Goal: Information Seeking & Learning: Learn about a topic

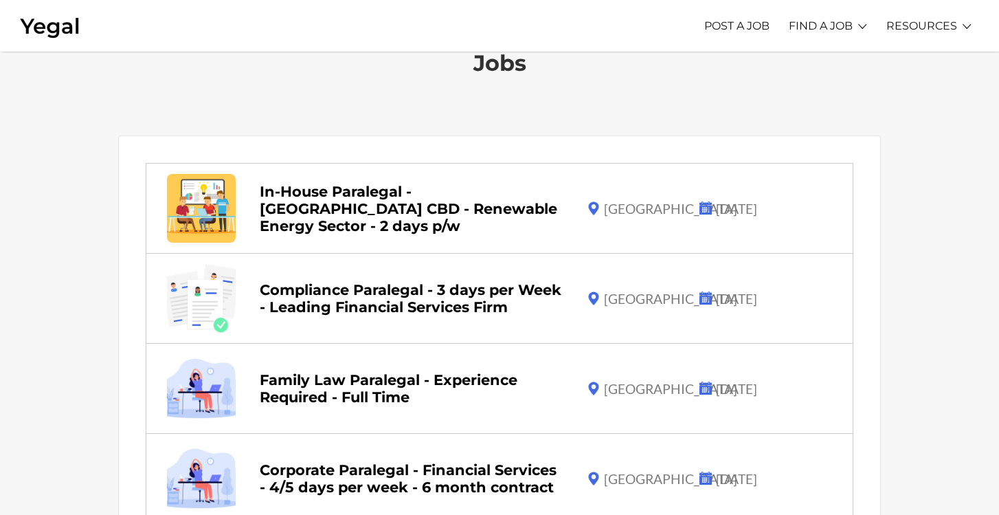
scroll to position [47, 0]
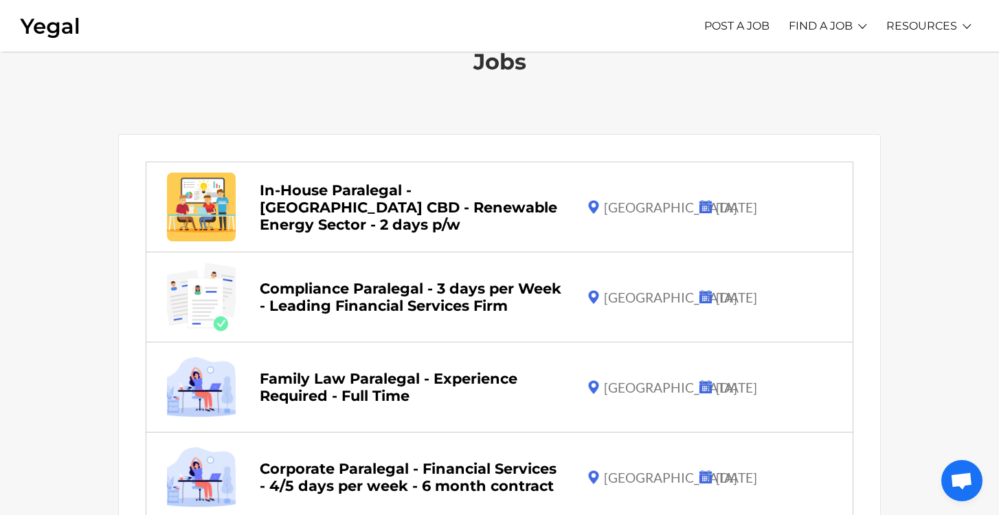
click at [347, 288] on link "Compliance Paralegal - 3 days per Week - Leading Financial Services Firm" at bounding box center [411, 297] width 302 height 34
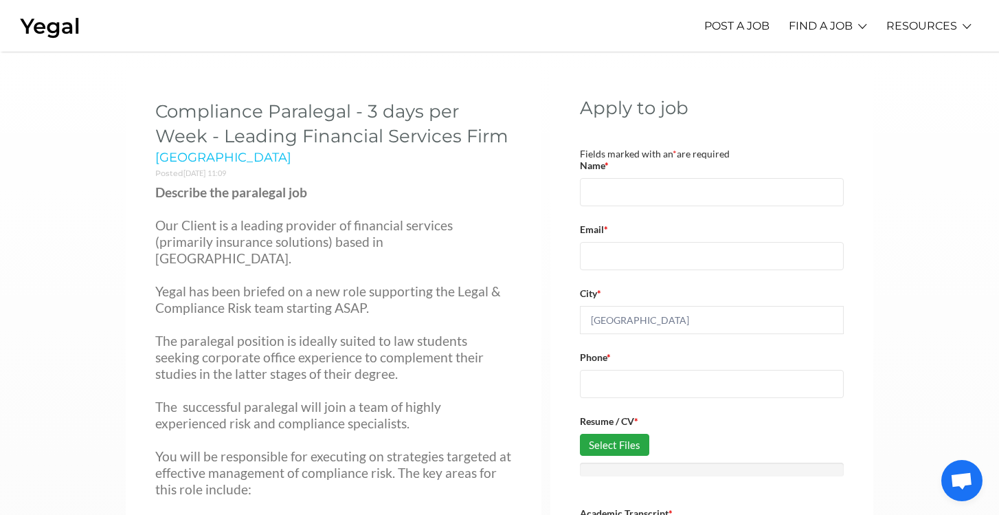
click at [203, 127] on h2 "Compliance Paralegal - 3 days per Week - Leading Financial Services Firm" at bounding box center [333, 124] width 357 height 50
drag, startPoint x: 500, startPoint y: 133, endPoint x: 148, endPoint y: 106, distance: 353.4
copy h2 "Compliance Paralegal - 3 days per Week - Leading Financial Services Firm"
click at [214, 293] on span "Yegal has been briefed on a new role supporting the Legal & Compliance Risk tea…" at bounding box center [327, 299] width 345 height 32
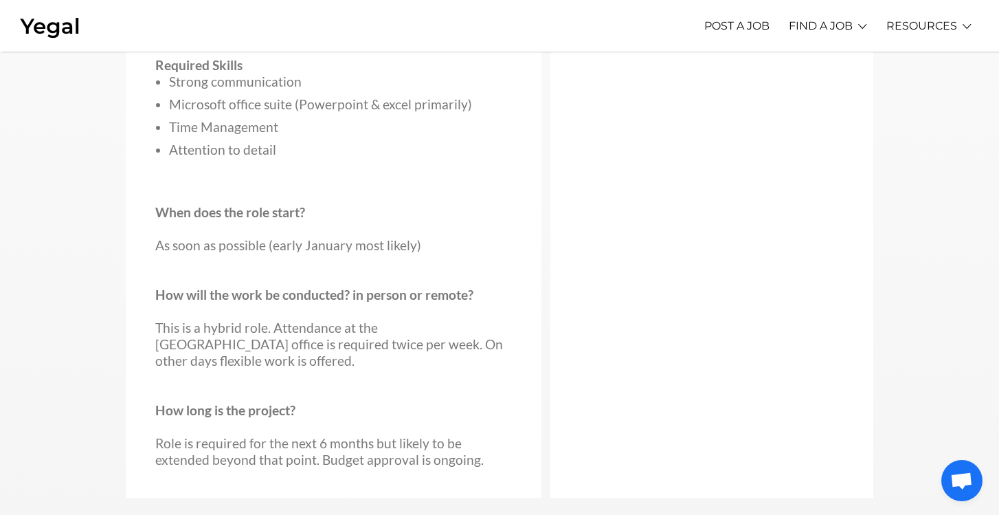
scroll to position [850, 0]
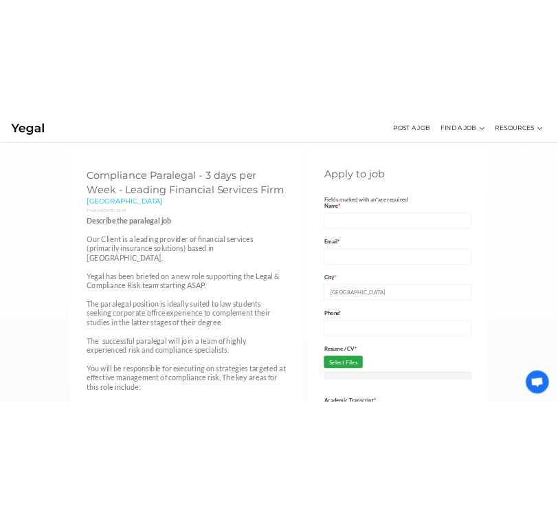
scroll to position [850, 0]
